Goal: Information Seeking & Learning: Learn about a topic

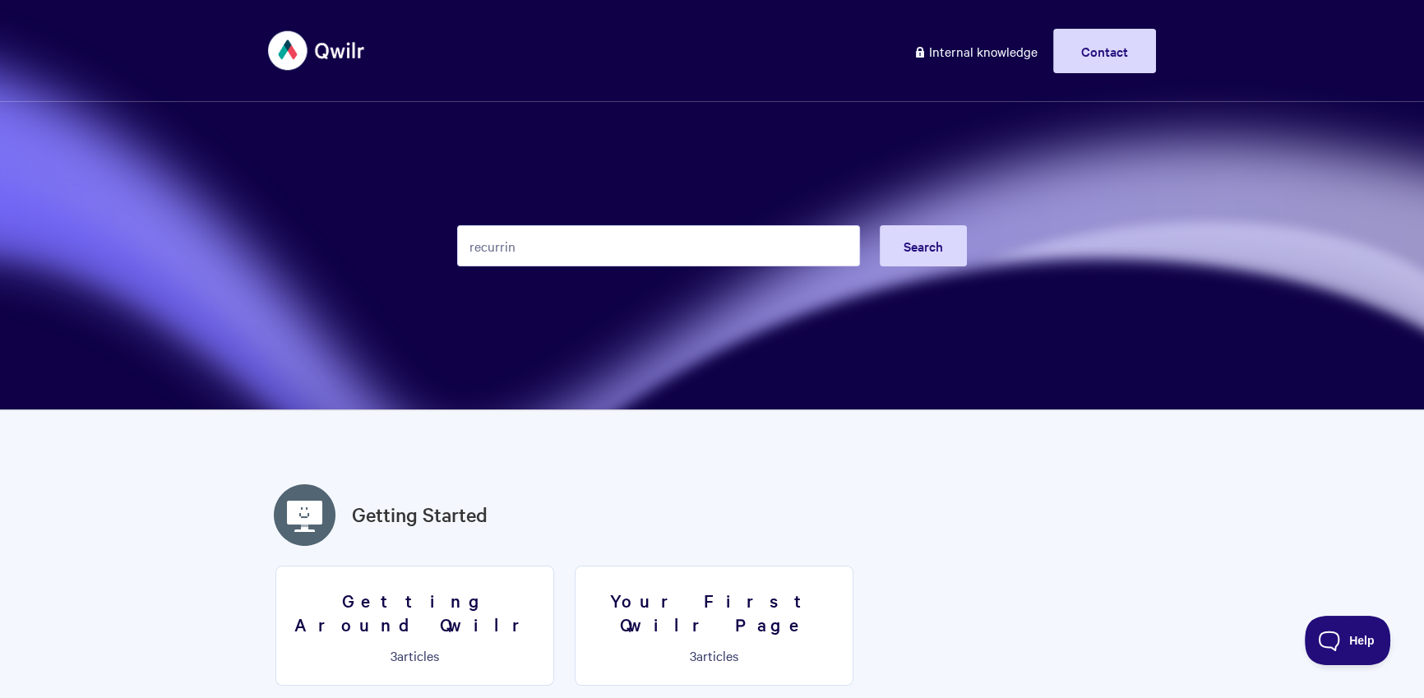
type input "recurring"
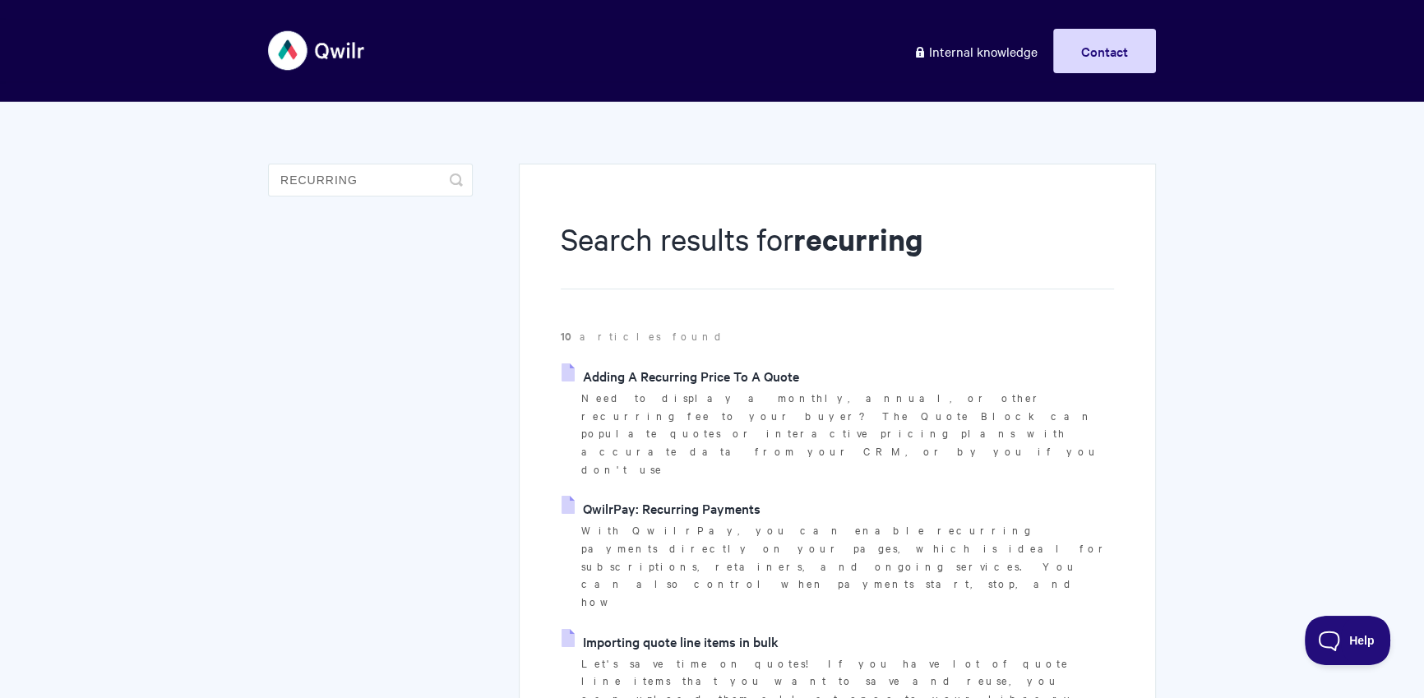
click at [747, 377] on link "Adding A Recurring Price To A Quote" at bounding box center [681, 375] width 238 height 25
click at [652, 496] on link "QwilrPay: Recurring Payments" at bounding box center [661, 508] width 199 height 25
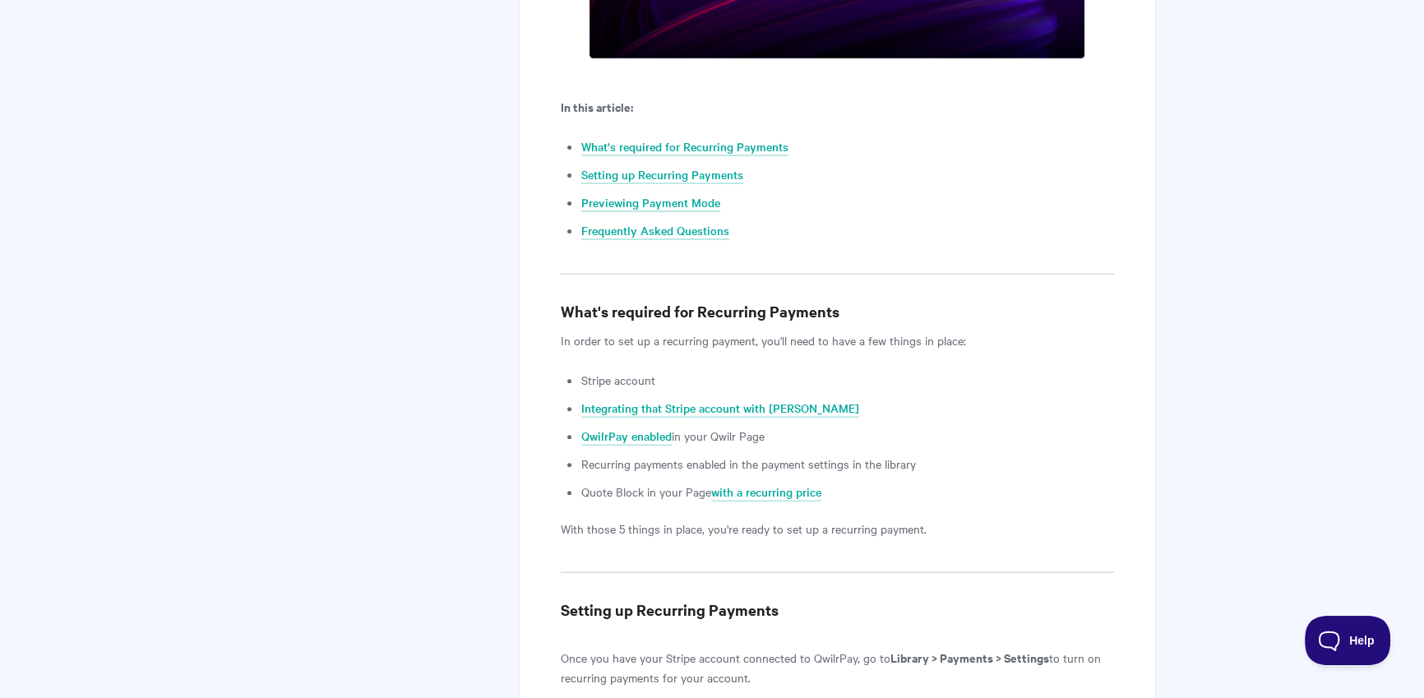
scroll to position [1123, 0]
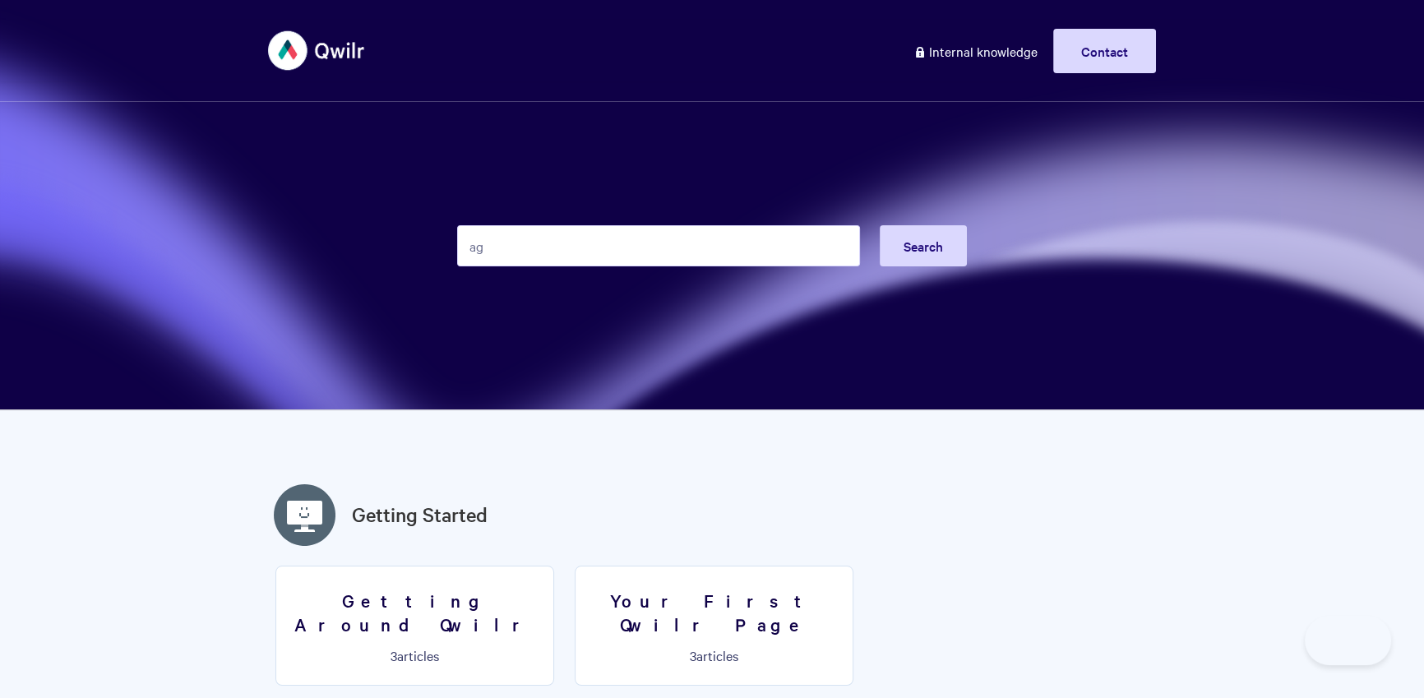
type input "a"
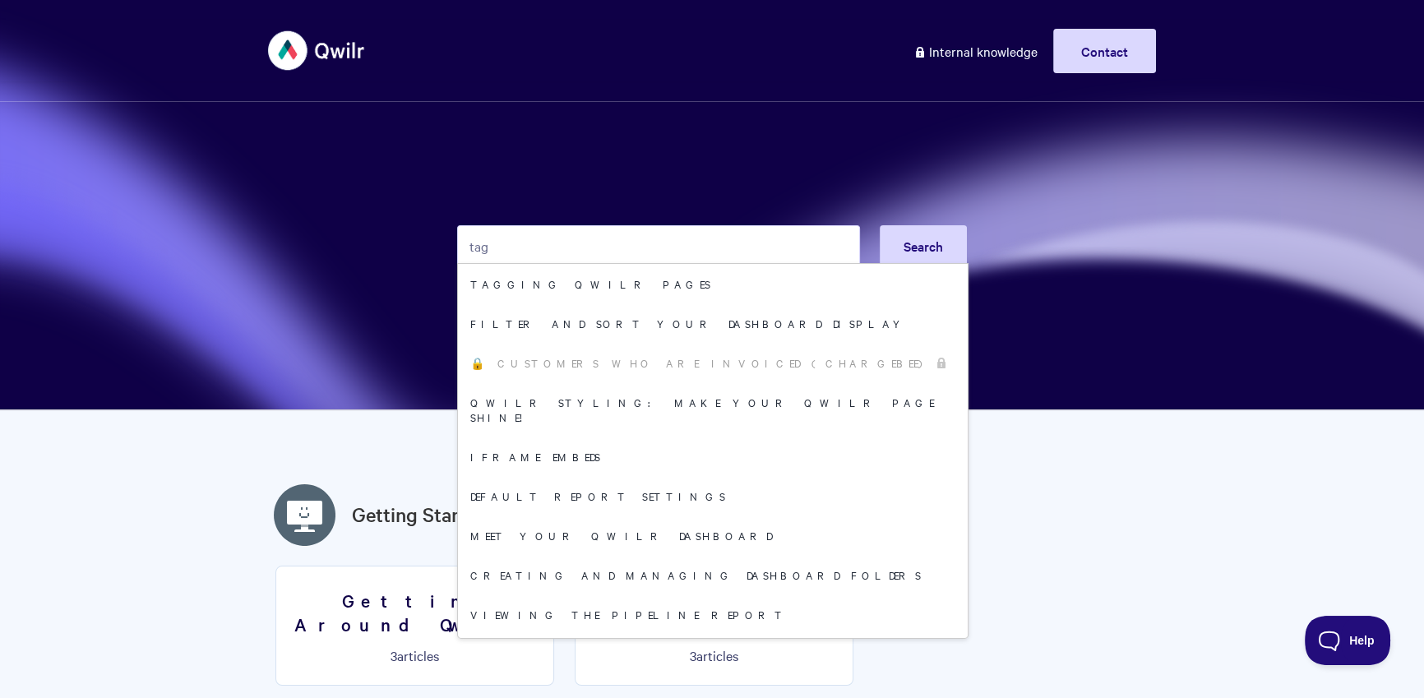
type input "tag"
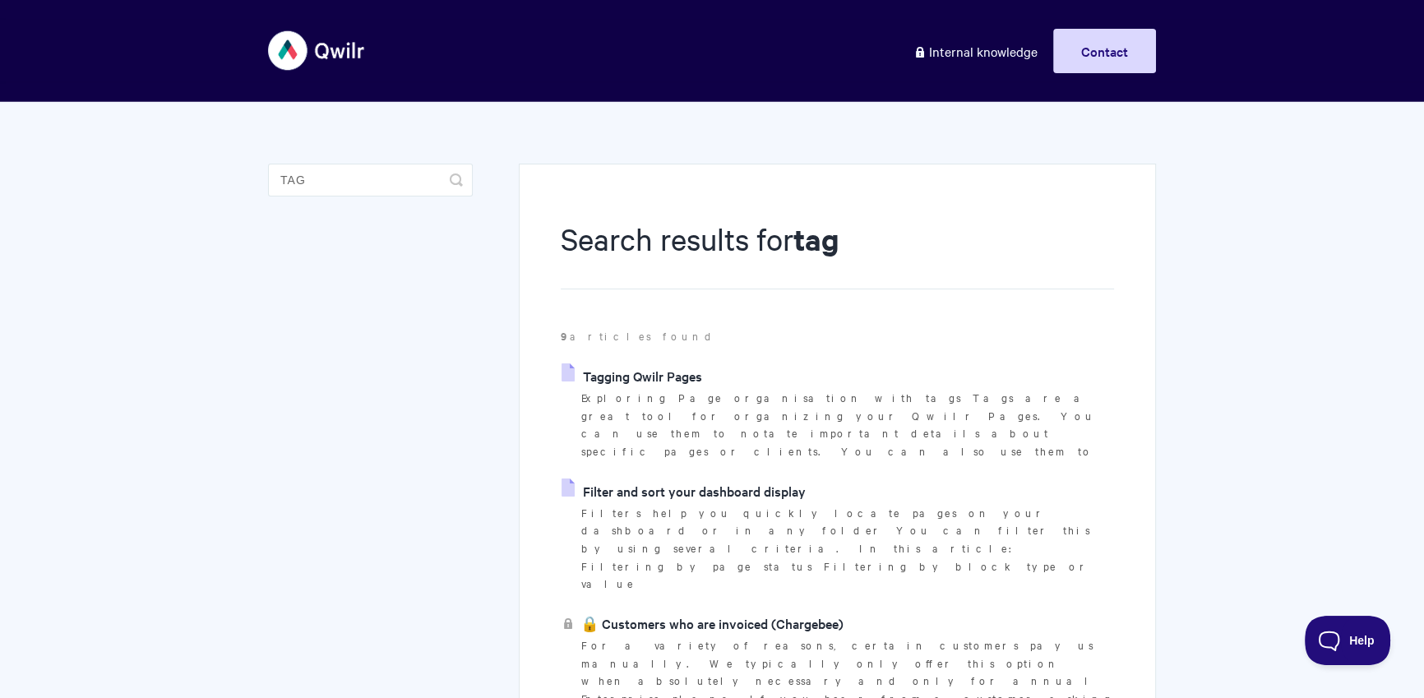
click at [667, 384] on link "Tagging Qwilr Pages" at bounding box center [632, 375] width 141 height 25
